Goal: Task Accomplishment & Management: Manage account settings

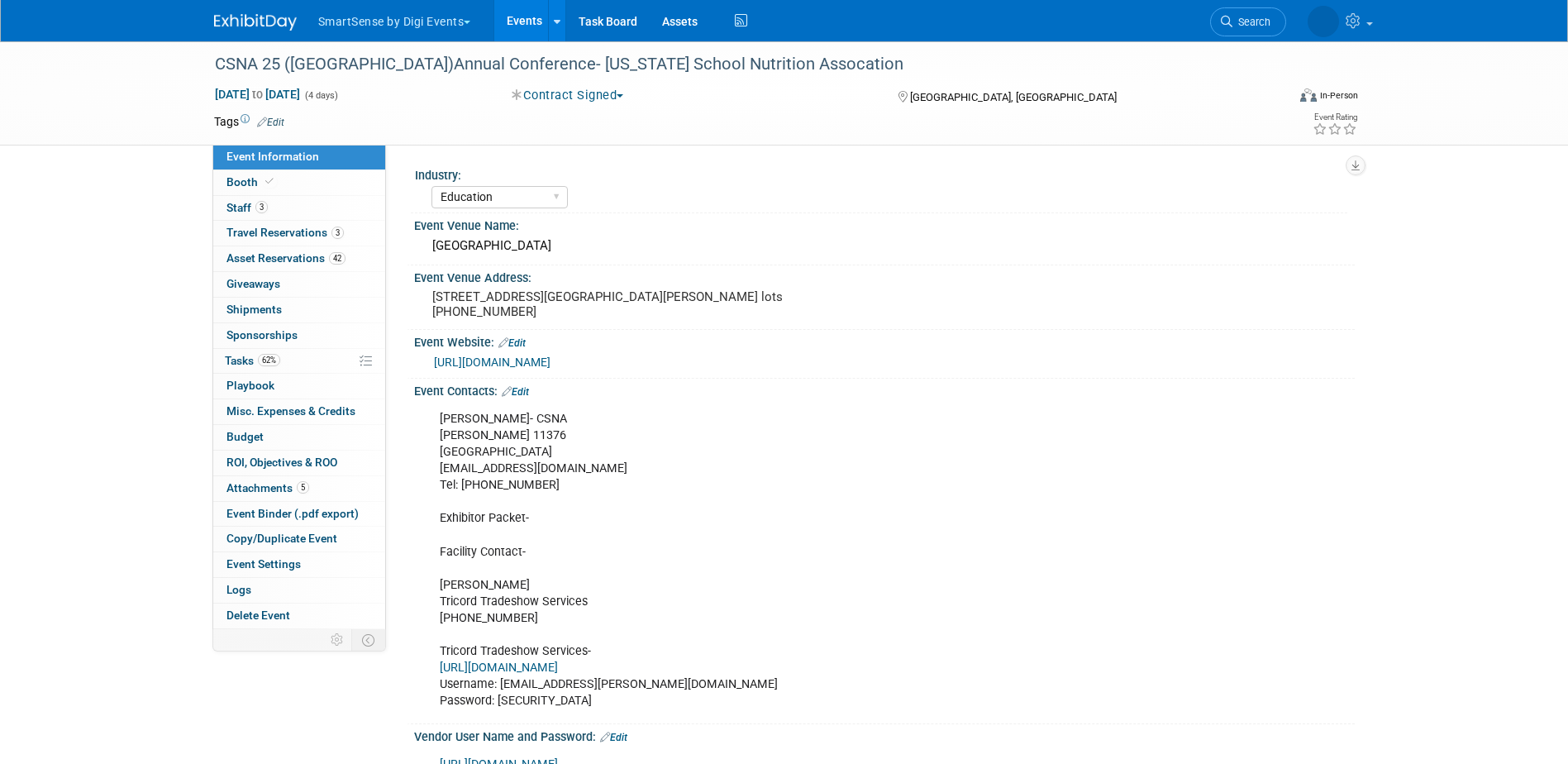
select select "Education"
click at [248, 408] on span "Misc. Expenses & Credits 0" at bounding box center [290, 411] width 129 height 13
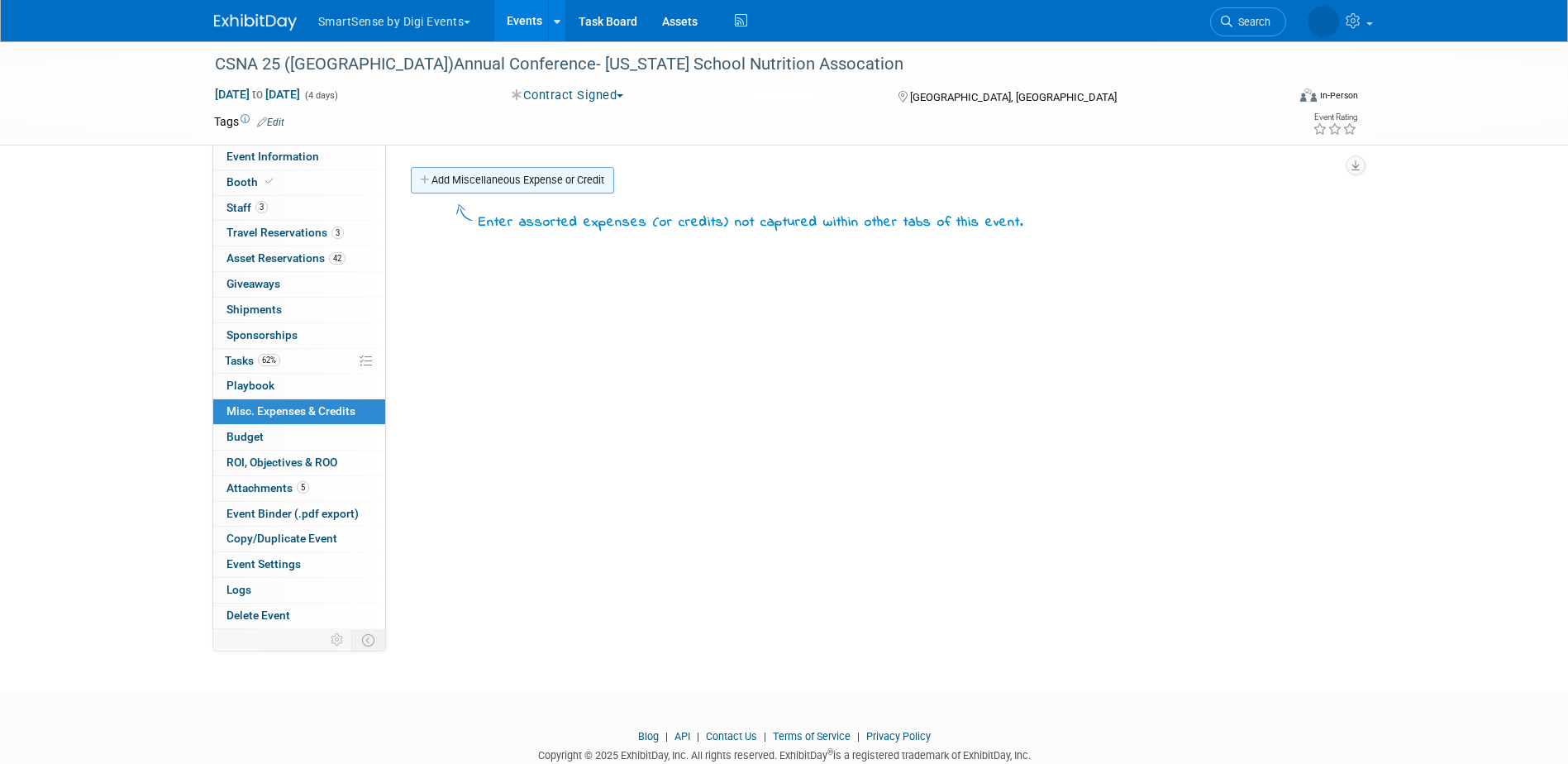
click at [463, 176] on link "Add Miscellaneous Expense or Credit" at bounding box center [512, 180] width 204 height 26
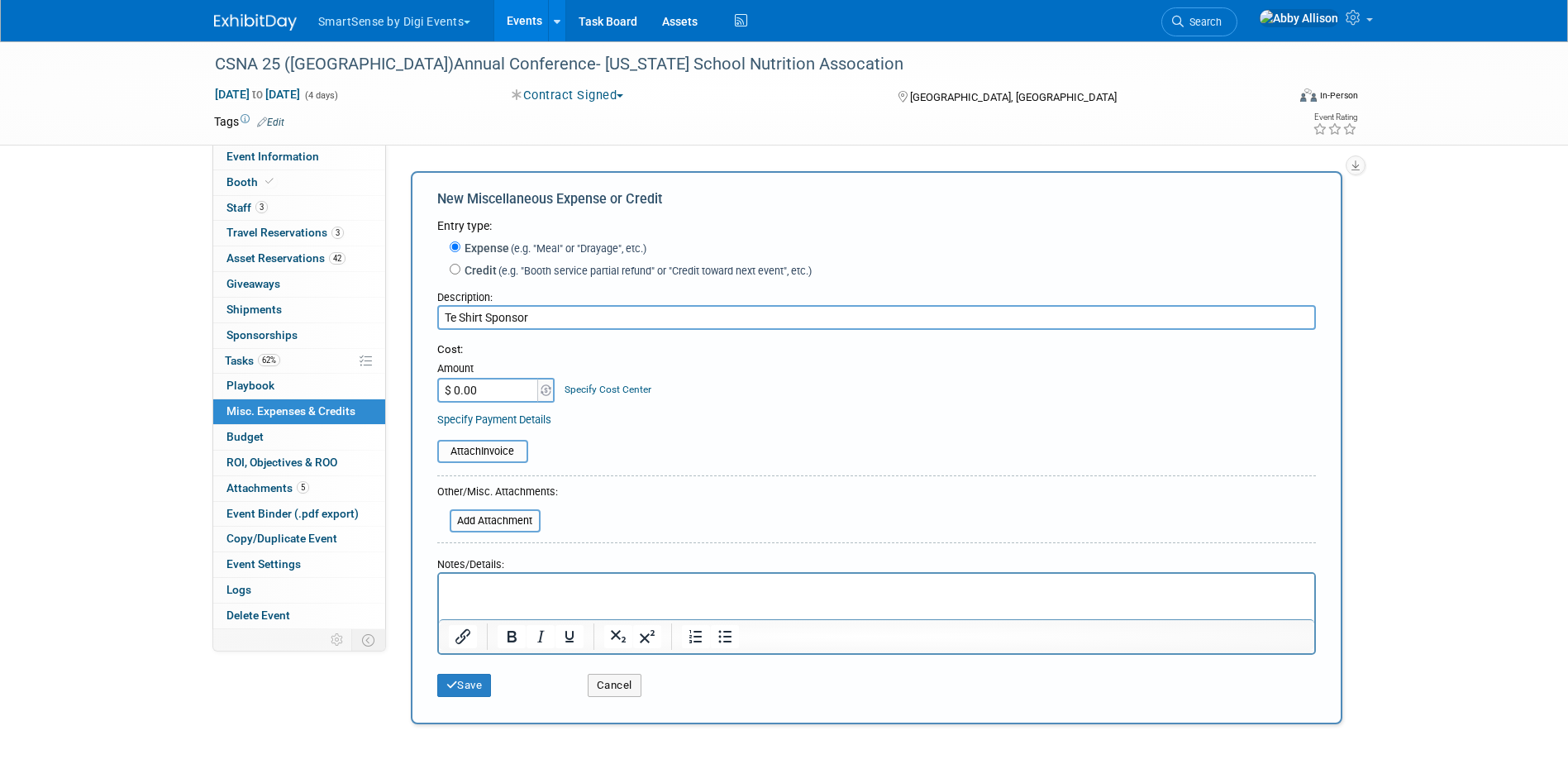
click at [477, 389] on input "$ 0.00" at bounding box center [489, 390] width 103 height 24
click at [454, 314] on input "Te Shirt Sponsor" at bounding box center [876, 317] width 878 height 24
type input "Tee Shirt Sponsor"
click at [455, 399] on input "$ 0.00" at bounding box center [489, 390] width 103 height 24
type input "$ 300.00"
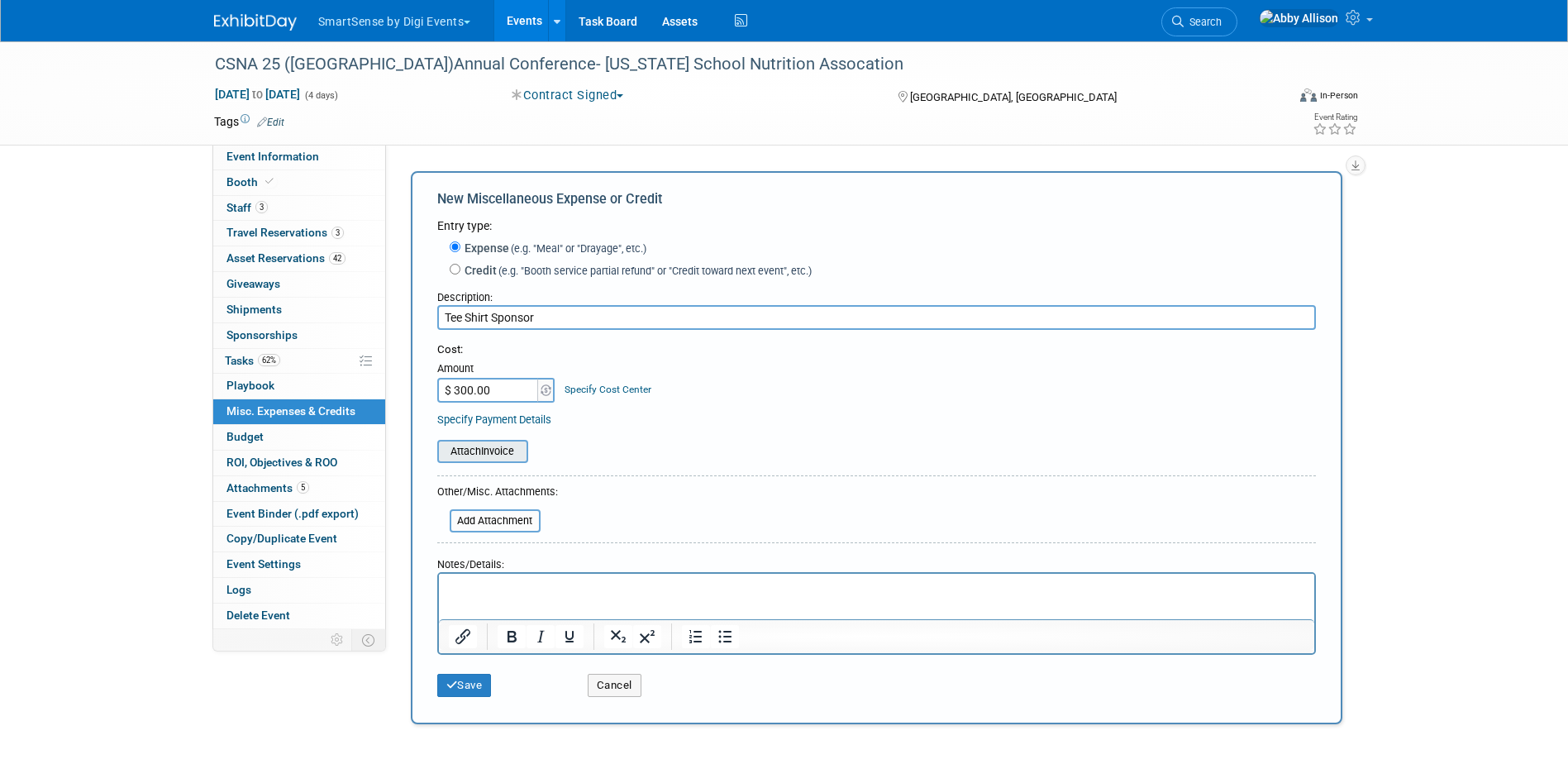
click at [482, 447] on input "file" at bounding box center [428, 451] width 197 height 20
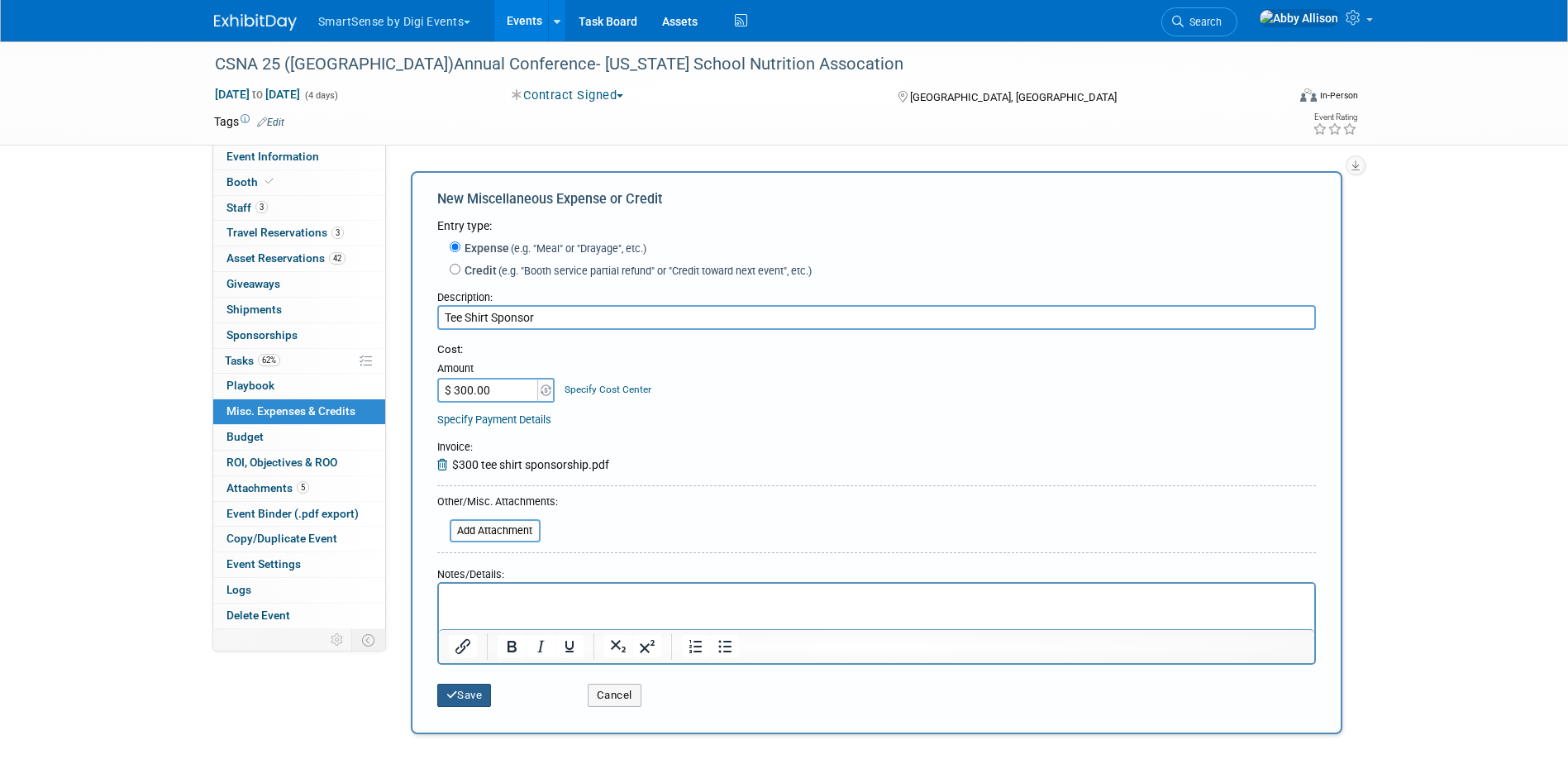
click at [486, 696] on button "Save" at bounding box center [464, 695] width 54 height 23
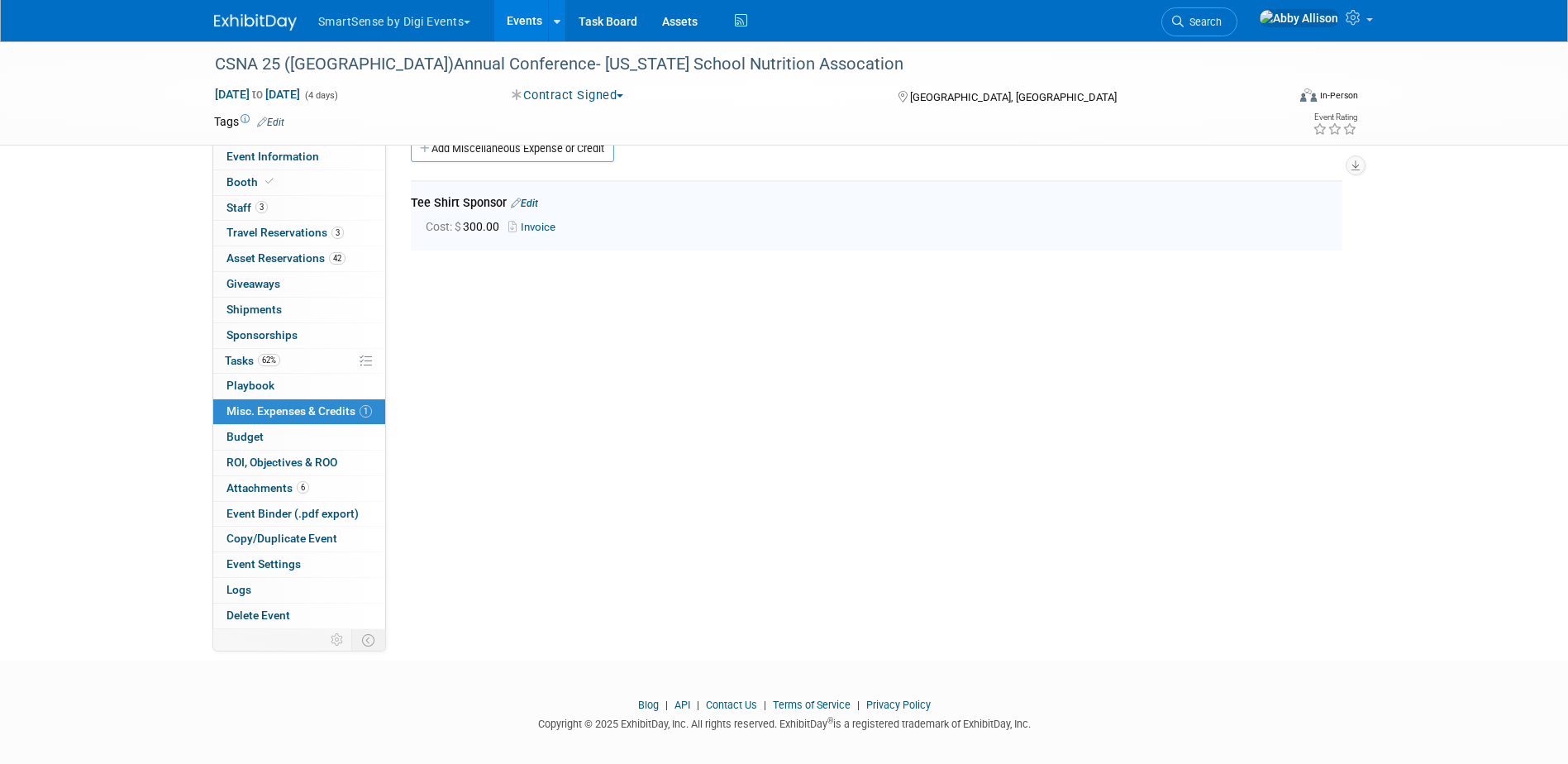
scroll to position [37, 0]
